Goal: Task Accomplishment & Management: Use online tool/utility

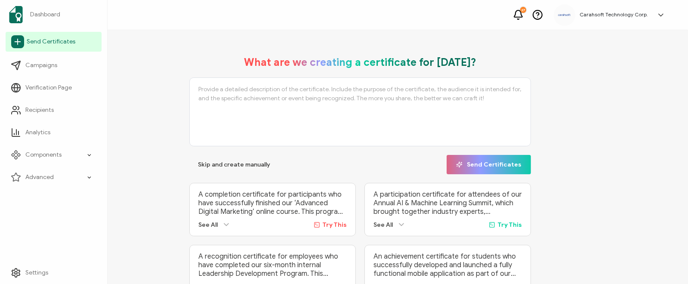
click at [34, 44] on span "Send Certificates" at bounding box center [51, 41] width 49 height 9
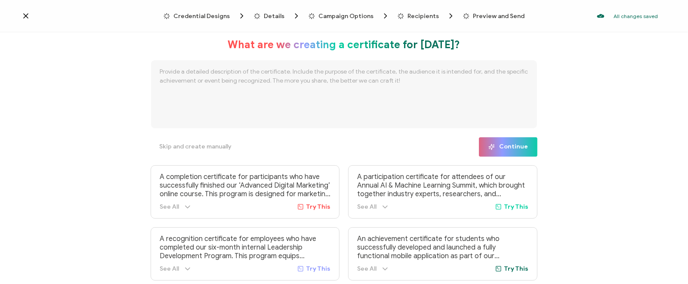
click at [279, 15] on span "Details" at bounding box center [274, 16] width 21 height 6
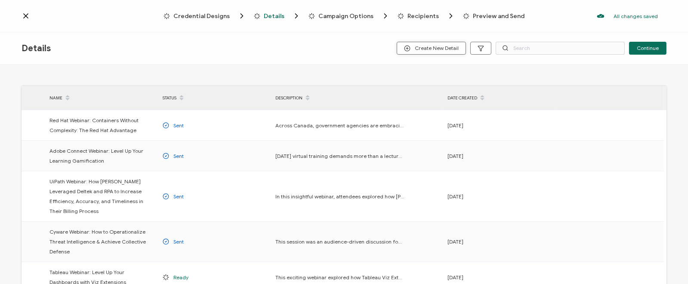
click at [452, 45] on span "Create New Detail" at bounding box center [431, 48] width 55 height 6
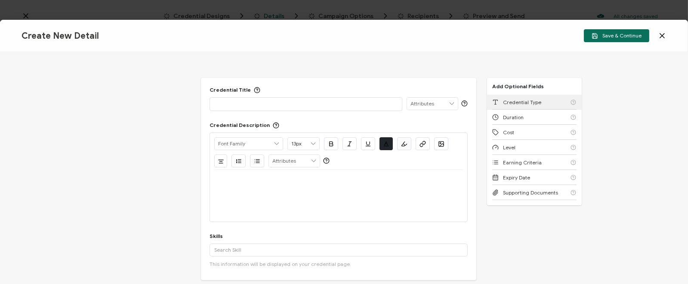
click at [521, 106] on div "Credential Type" at bounding box center [534, 102] width 84 height 15
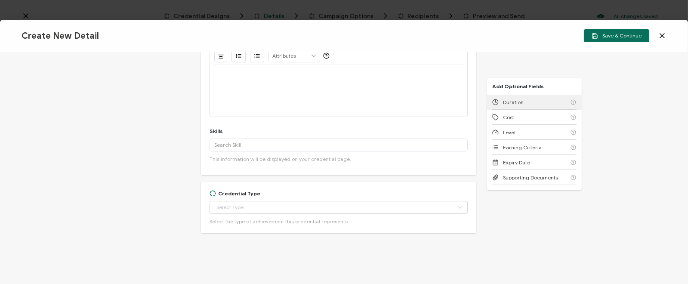
click at [521, 106] on div "Duration" at bounding box center [534, 102] width 84 height 15
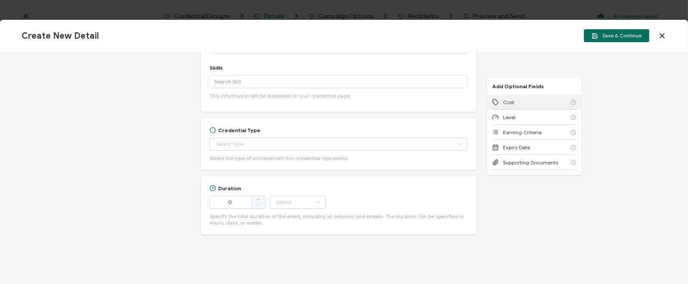
click at [521, 106] on div "Cost" at bounding box center [534, 102] width 84 height 15
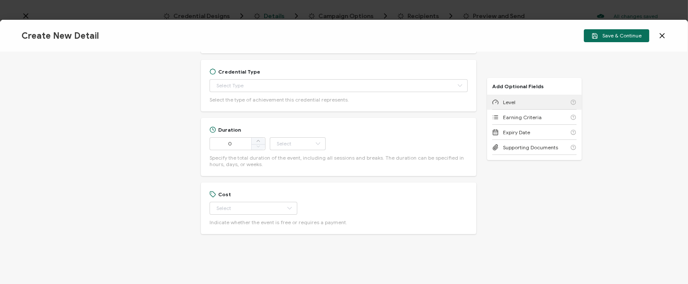
click at [521, 106] on div "Level" at bounding box center [534, 102] width 84 height 15
click at [521, 106] on div "Earning Criteria" at bounding box center [534, 102] width 84 height 15
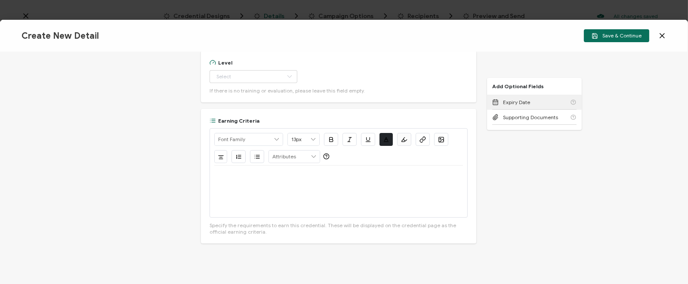
scroll to position [427, 0]
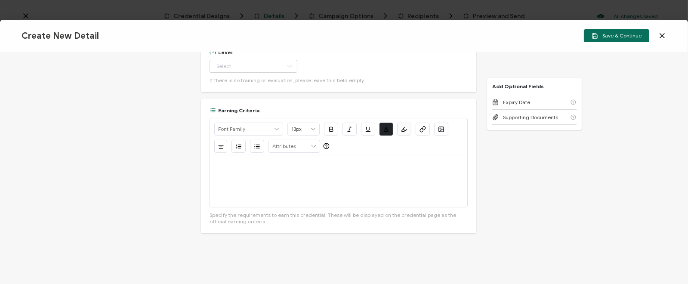
click at [666, 35] on icon at bounding box center [662, 35] width 9 height 9
